Goal: Find specific page/section: Find specific page/section

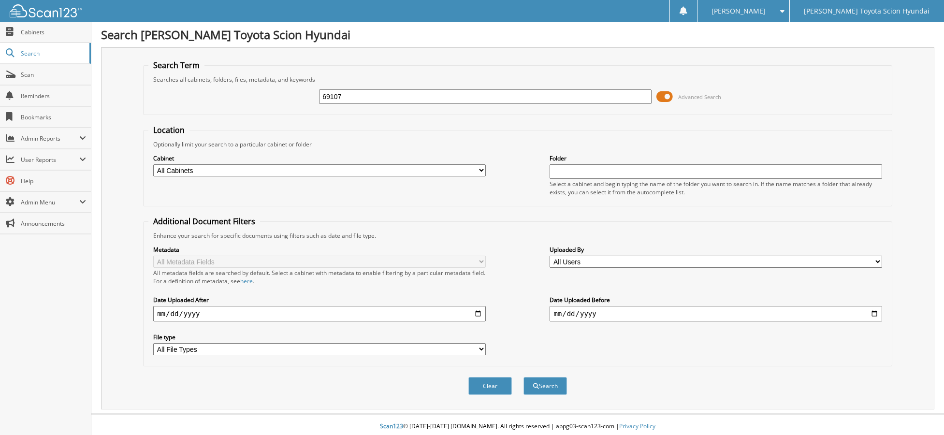
type input "69107"
click at [524, 377] on button "Search" at bounding box center [546, 386] width 44 height 18
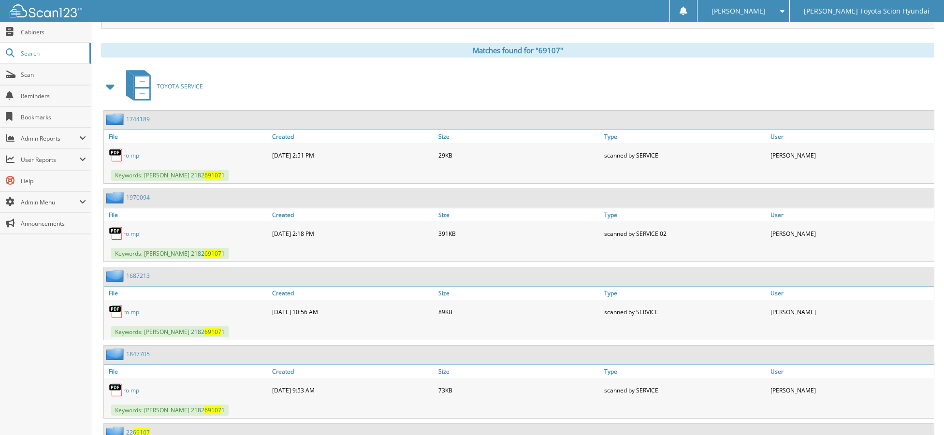
scroll to position [483, 0]
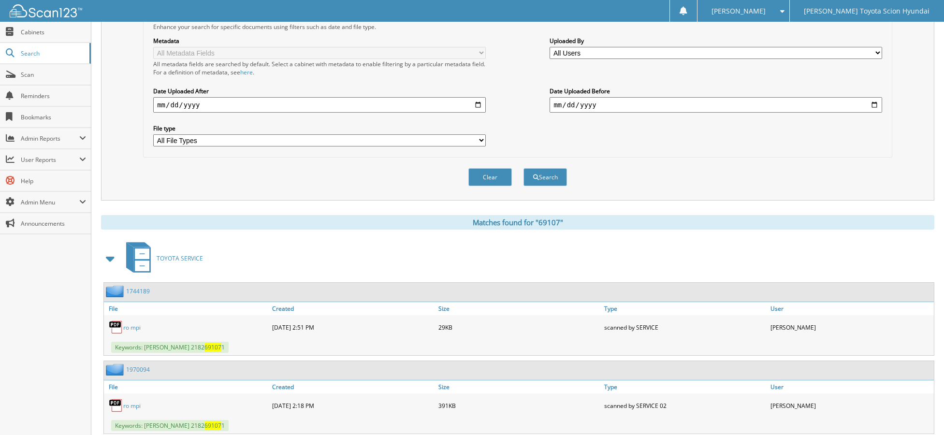
scroll to position [242, 0]
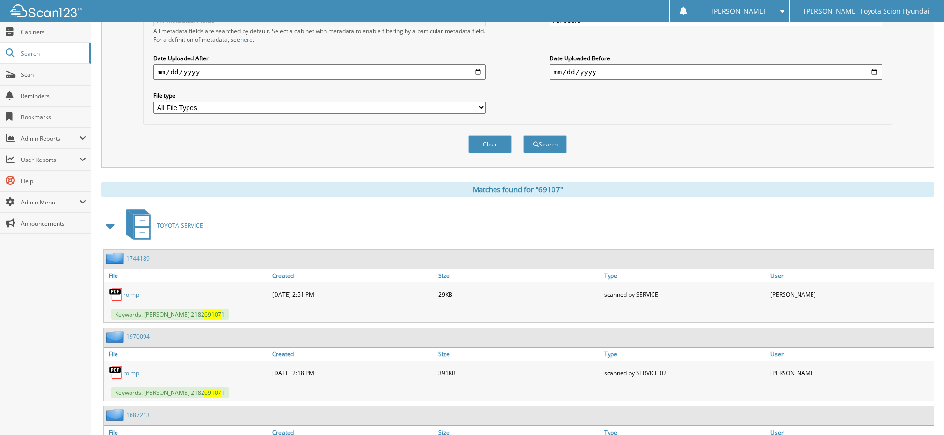
click at [764, 136] on div "Clear Search" at bounding box center [517, 144] width 749 height 39
